Goal: Task Accomplishment & Management: Manage account settings

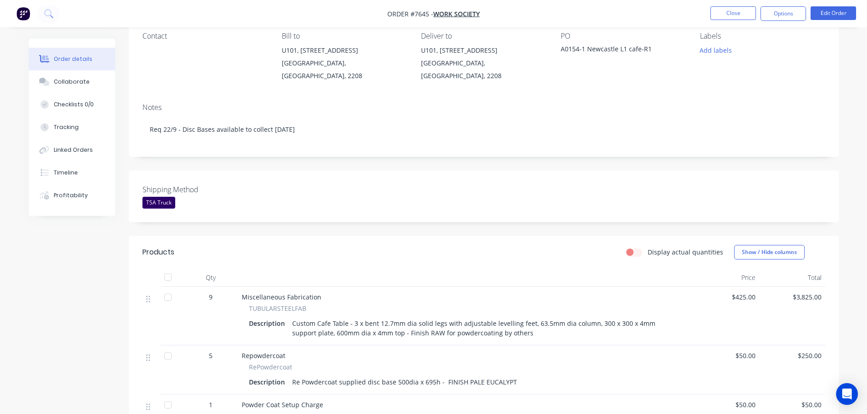
scroll to position [91, 0]
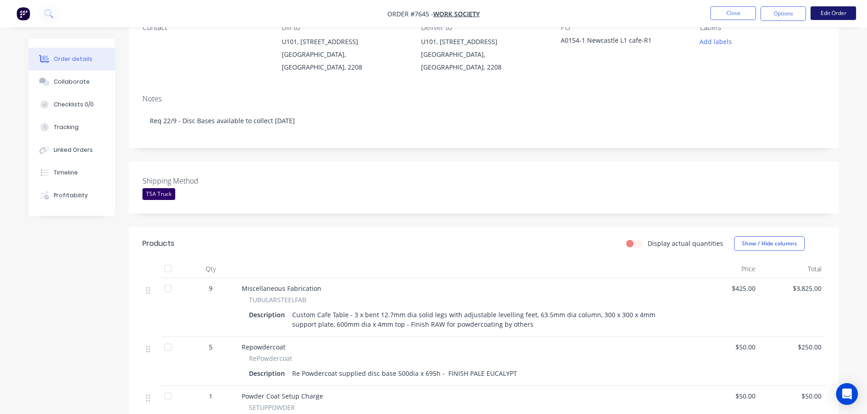
click at [827, 11] on button "Edit Order" at bounding box center [832, 13] width 45 height 14
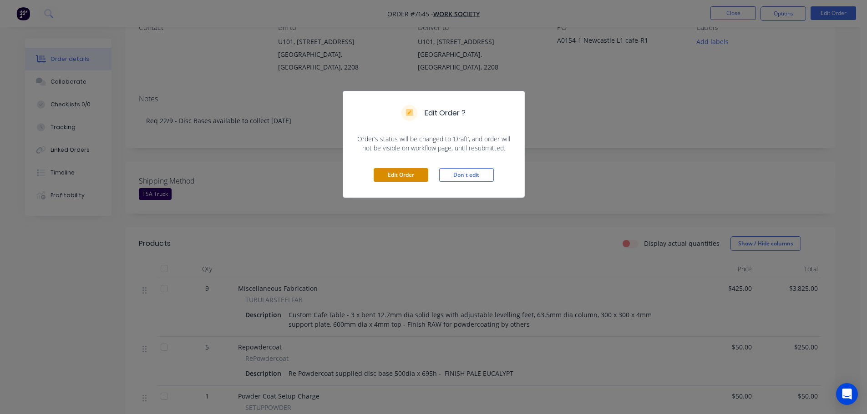
click at [406, 175] on button "Edit Order" at bounding box center [401, 175] width 55 height 14
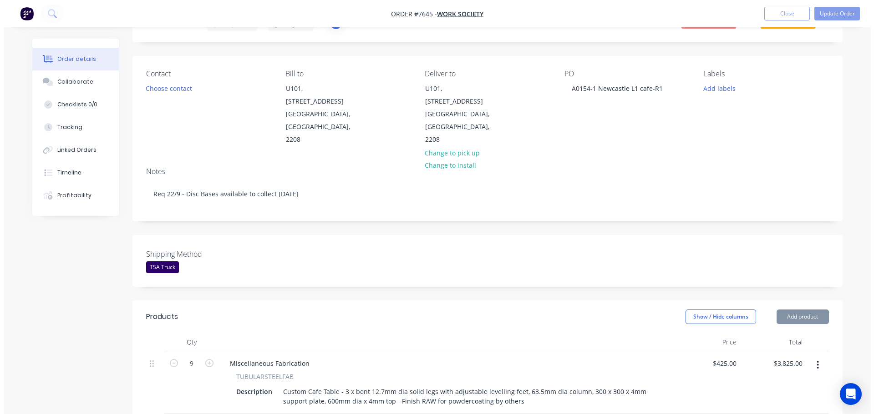
scroll to position [182, 0]
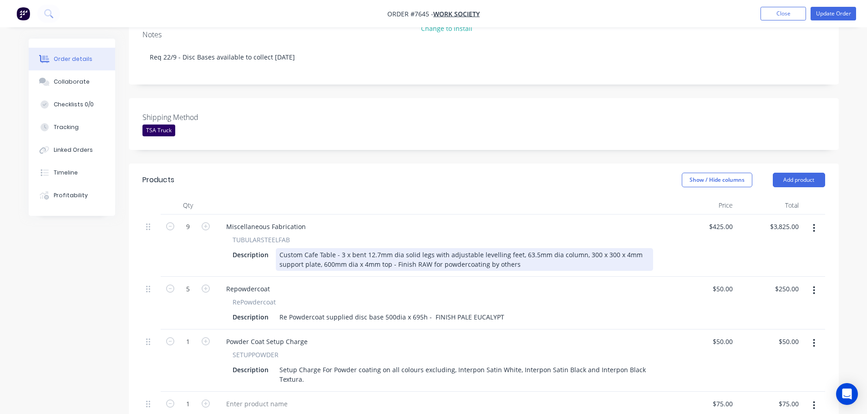
click at [530, 248] on div "Custom Cafe Table - 3 x bent 12.7mm dia solid legs with adjustable levelling fe…" at bounding box center [464, 259] width 377 height 23
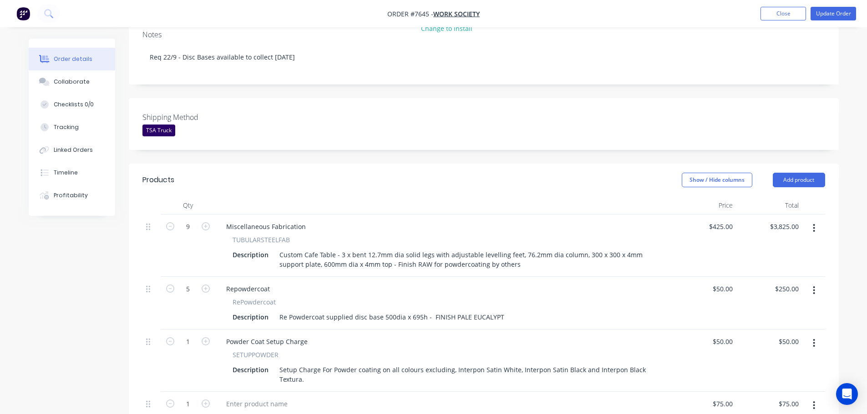
click at [509, 129] on div "Created by [PERSON_NAME] Created [DATE] Required [DATE] Assigned to HL MYOB Ord…" at bounding box center [484, 318] width 710 height 922
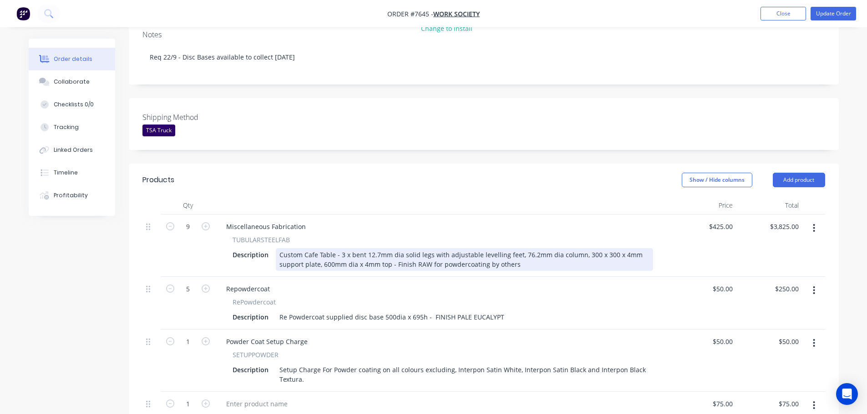
click at [587, 248] on div "Custom Cafe Table - 3 x bent 12.7mm dia solid legs with adjustable levelling fe…" at bounding box center [464, 259] width 377 height 23
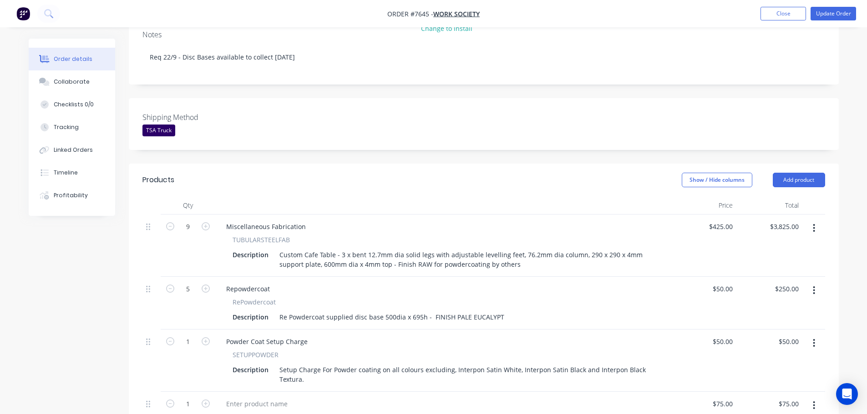
click at [605, 121] on div "Shipping Method TSA Truck" at bounding box center [484, 124] width 710 height 52
click at [827, 18] on button "Update Order" at bounding box center [832, 14] width 45 height 14
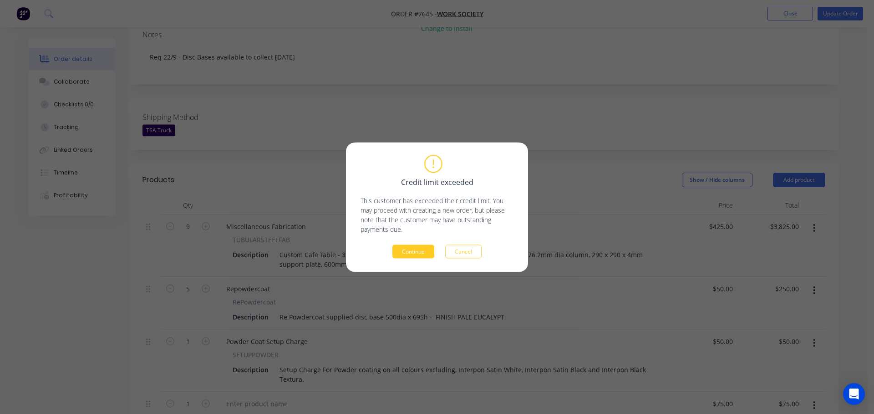
click at [418, 250] on button "Continue" at bounding box center [413, 252] width 42 height 14
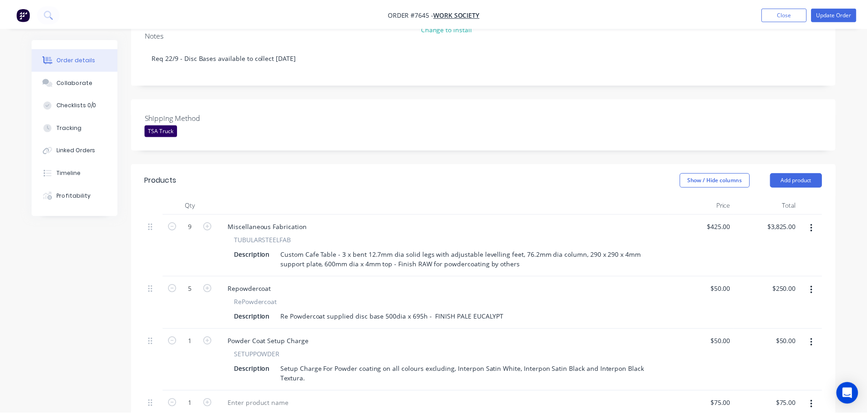
scroll to position [192, 0]
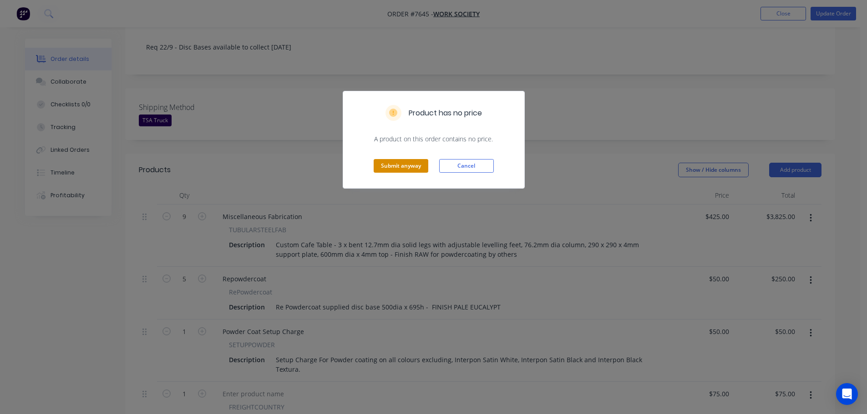
click at [410, 167] on button "Submit anyway" at bounding box center [401, 166] width 55 height 14
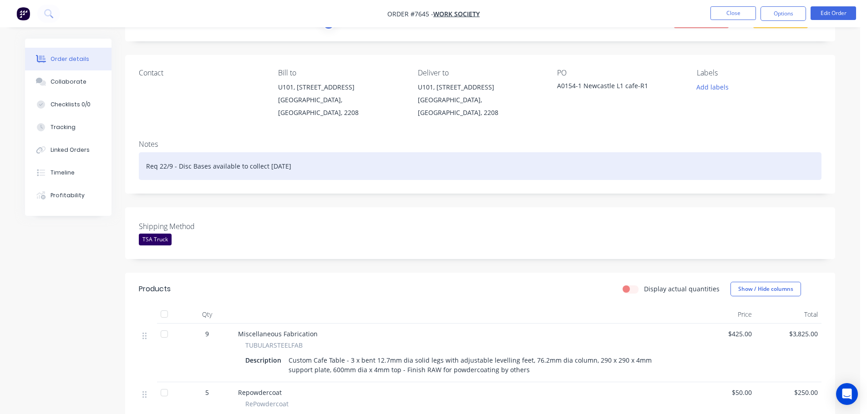
scroll to position [0, 0]
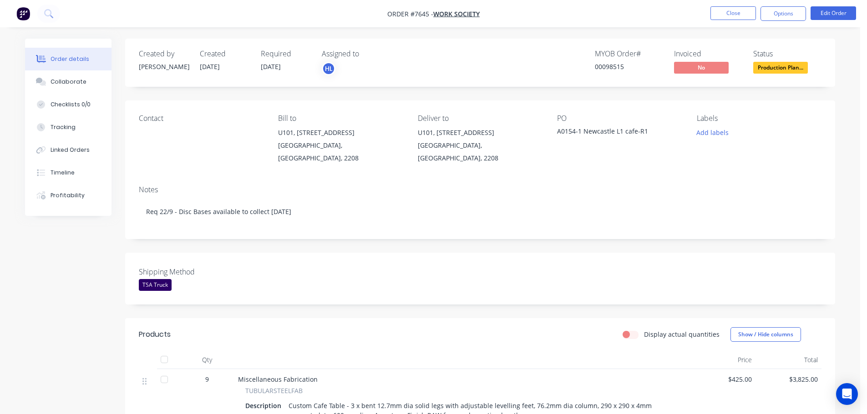
click at [779, 67] on span "Production Plan..." at bounding box center [780, 67] width 55 height 11
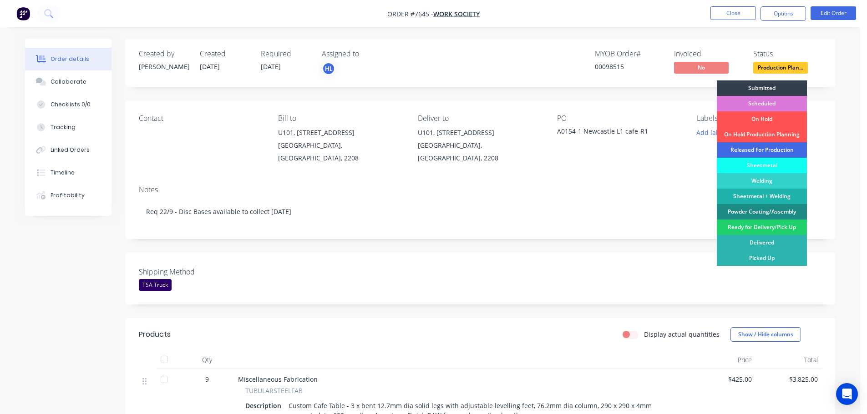
click at [750, 152] on div "Released For Production" at bounding box center [762, 149] width 90 height 15
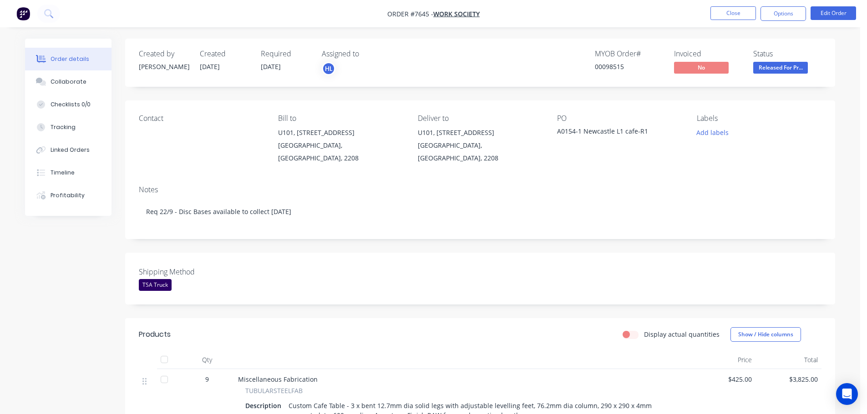
click at [22, 15] on img "button" at bounding box center [23, 14] width 14 height 14
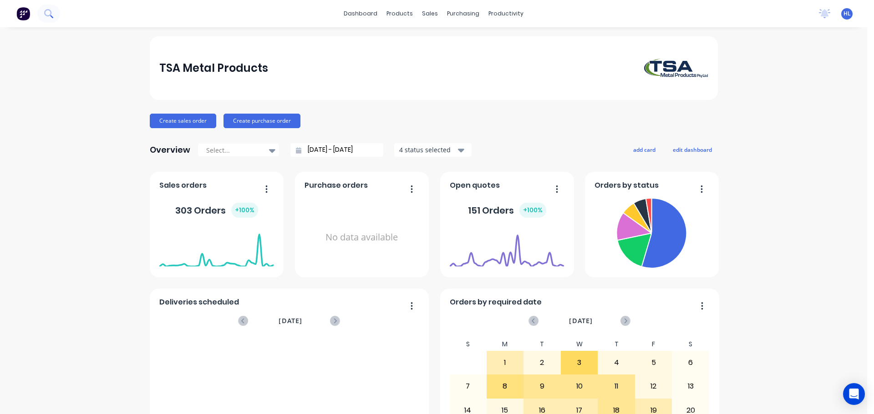
click at [47, 15] on icon at bounding box center [48, 13] width 9 height 9
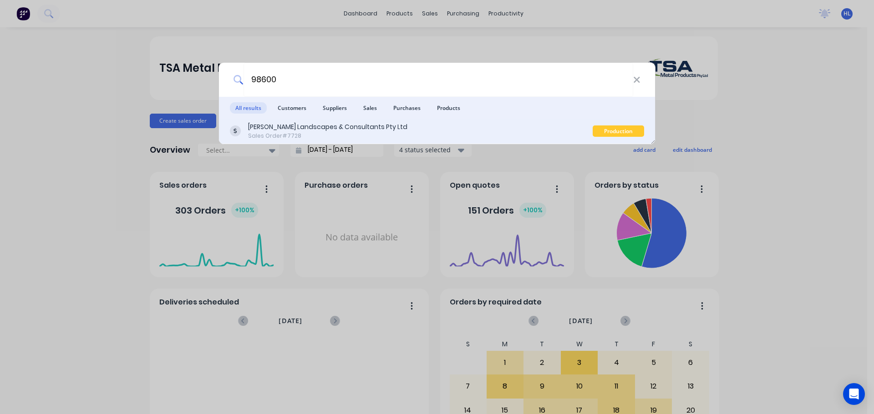
type input "98600"
click at [305, 126] on div "[PERSON_NAME] Landscapes & Consultants Pty Ltd" at bounding box center [327, 127] width 159 height 10
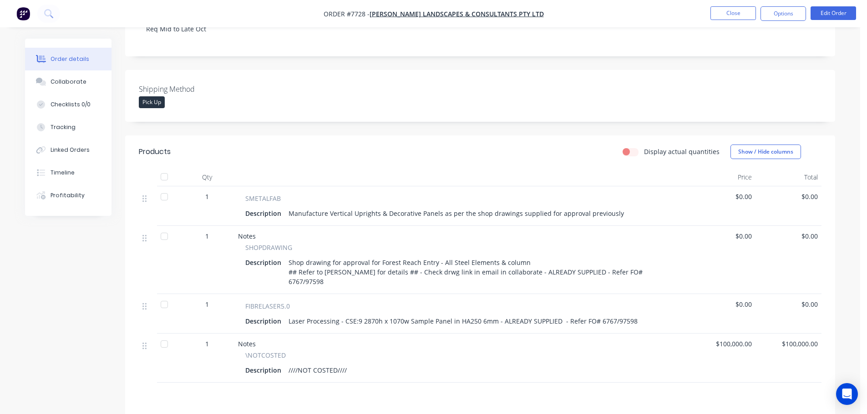
scroll to position [182, 0]
